Goal: Transaction & Acquisition: Purchase product/service

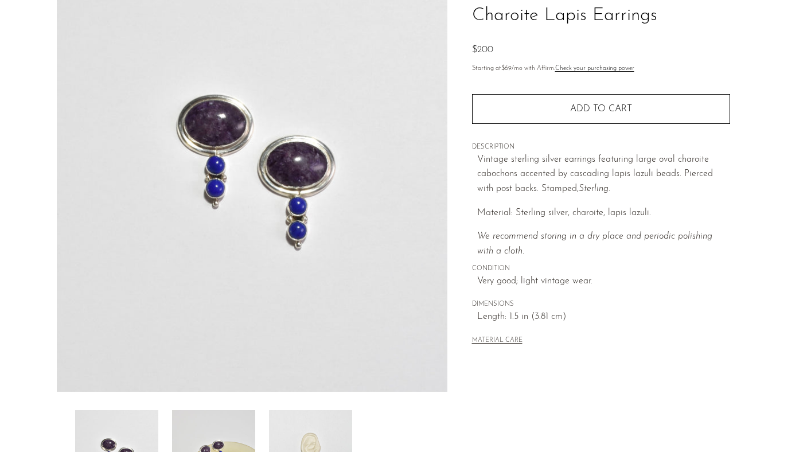
scroll to position [171, 0]
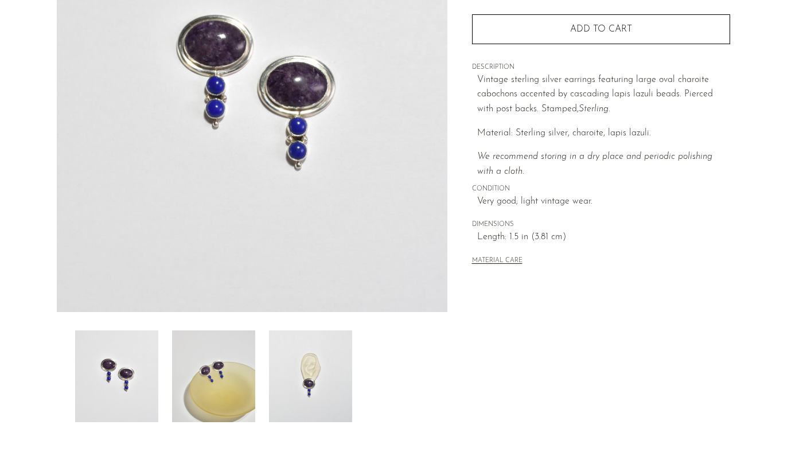
click at [290, 388] on img at bounding box center [310, 376] width 83 height 92
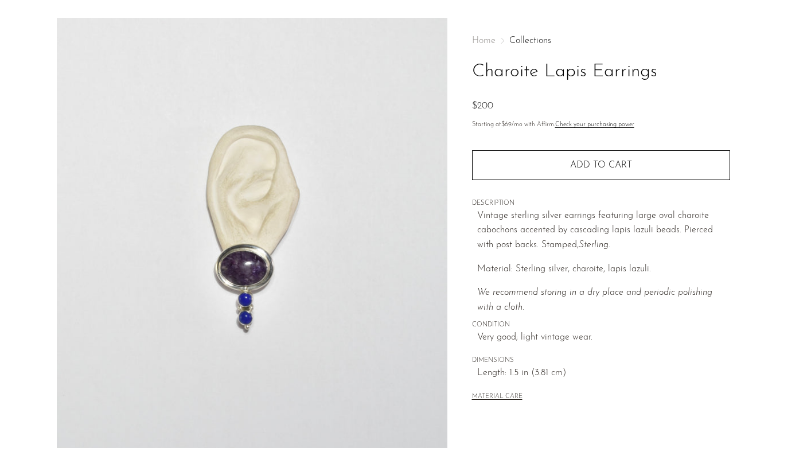
scroll to position [0, 0]
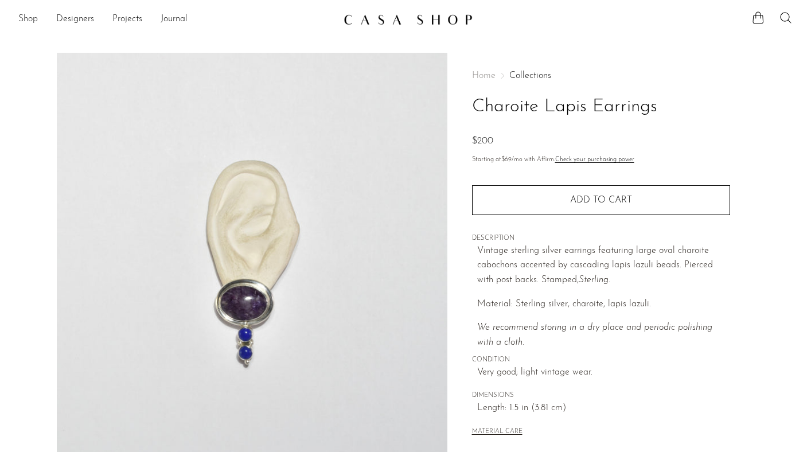
click at [22, 19] on link "Shop" at bounding box center [27, 19] width 19 height 15
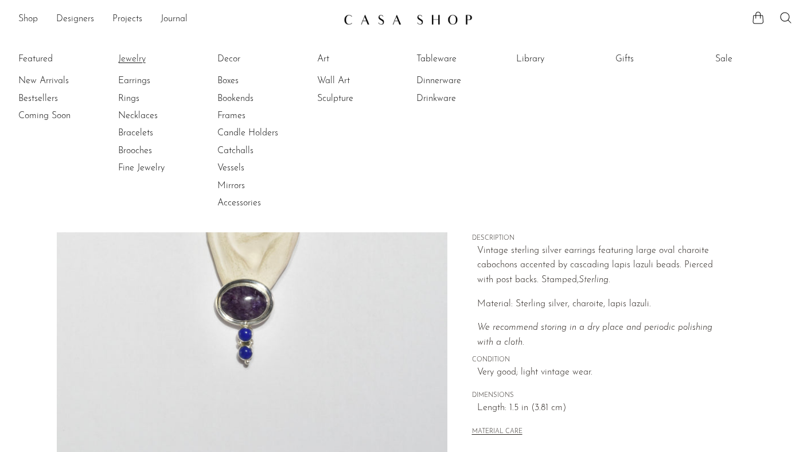
click at [140, 60] on link "Jewelry" at bounding box center [161, 59] width 86 height 13
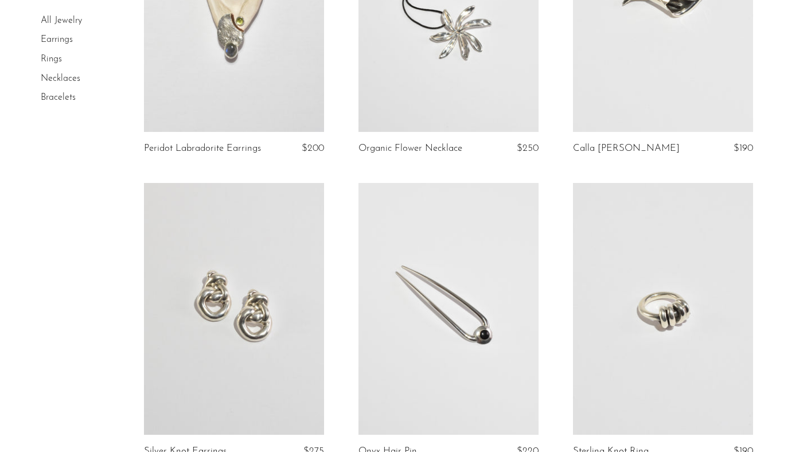
scroll to position [937, 0]
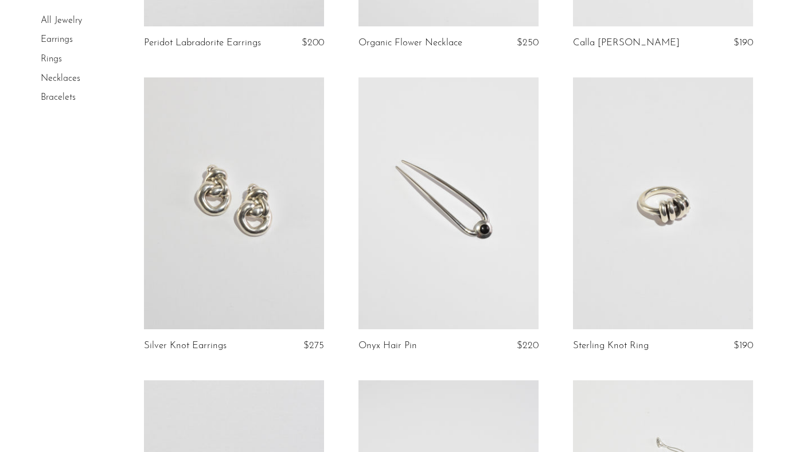
click at [664, 276] on link at bounding box center [663, 203] width 180 height 252
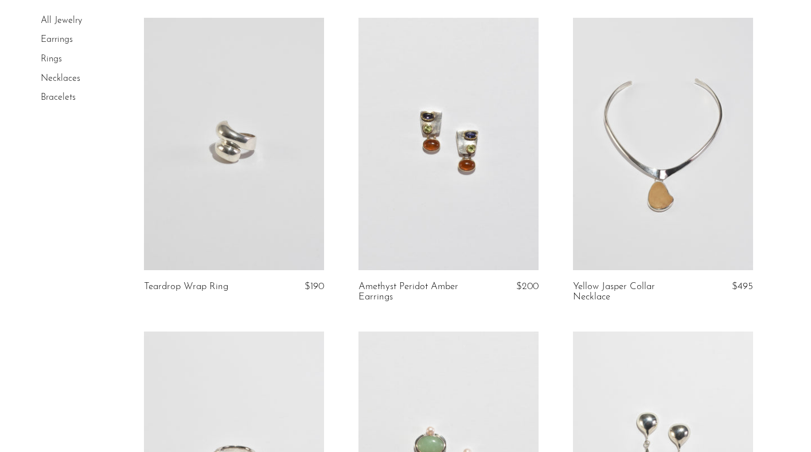
scroll to position [3497, 0]
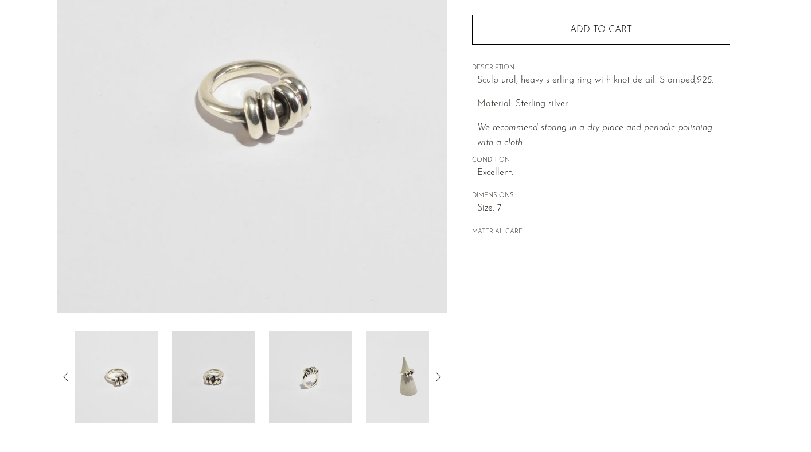
scroll to position [70, 0]
